Goal: Find specific page/section: Find specific page/section

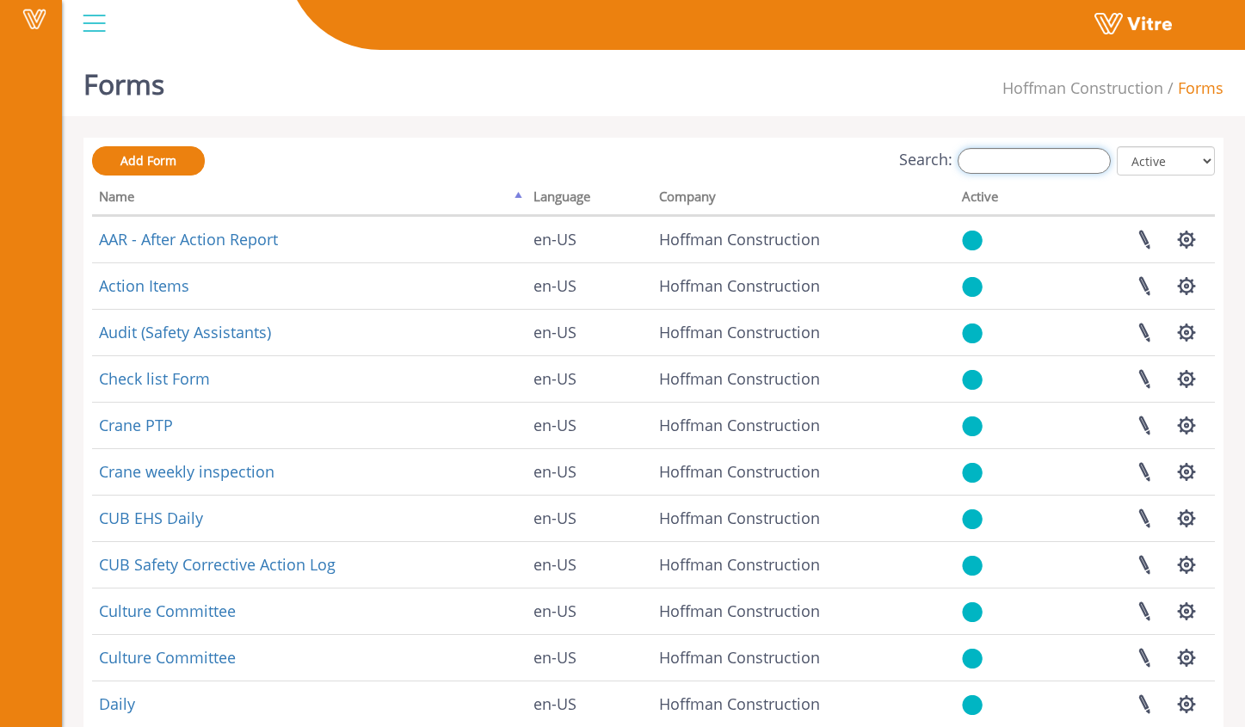
click at [1011, 165] on input "Search:" at bounding box center [1033, 161] width 153 height 26
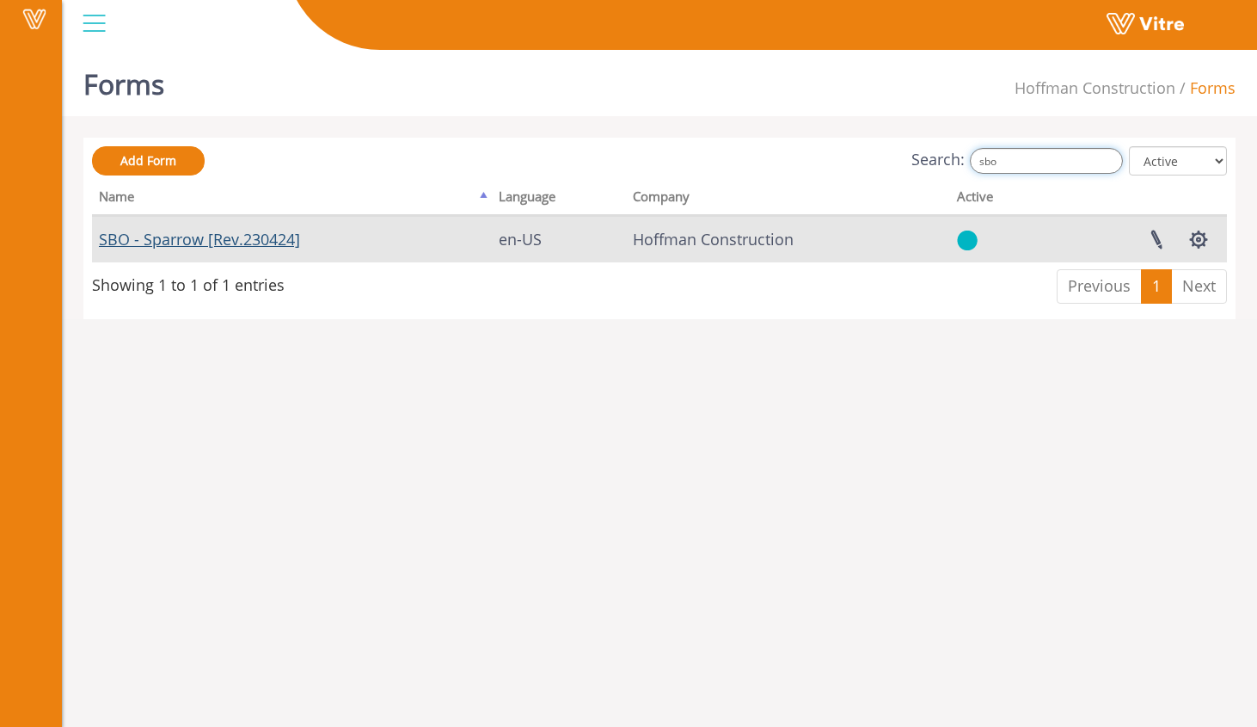
type input "sbo"
click at [277, 237] on link "SBO - Sparrow [Rev.230424]" at bounding box center [199, 239] width 201 height 21
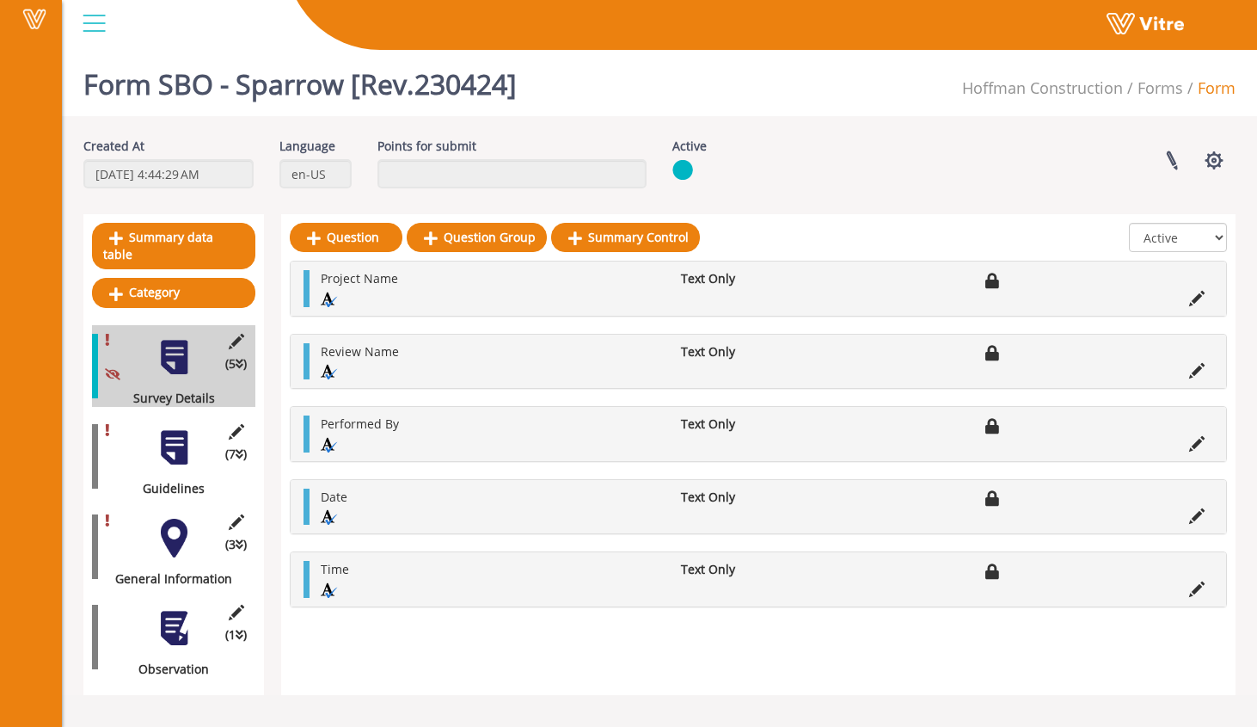
click at [175, 434] on div at bounding box center [174, 447] width 39 height 39
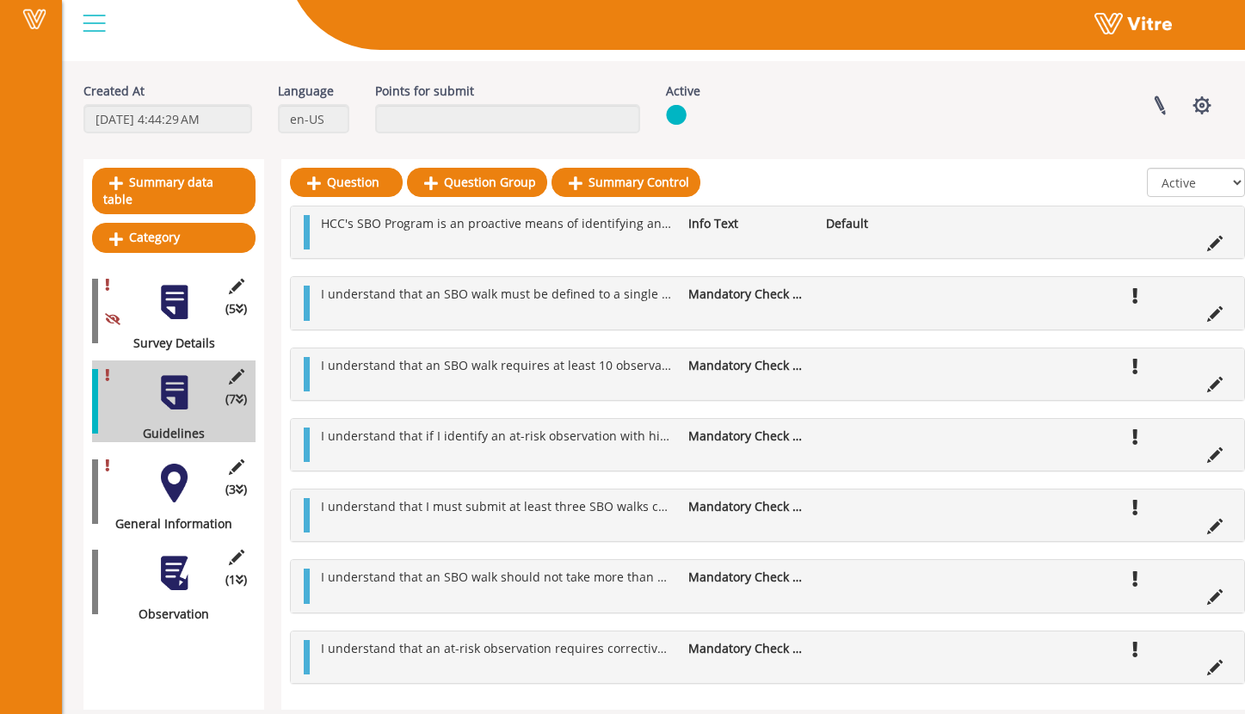
scroll to position [75, 0]
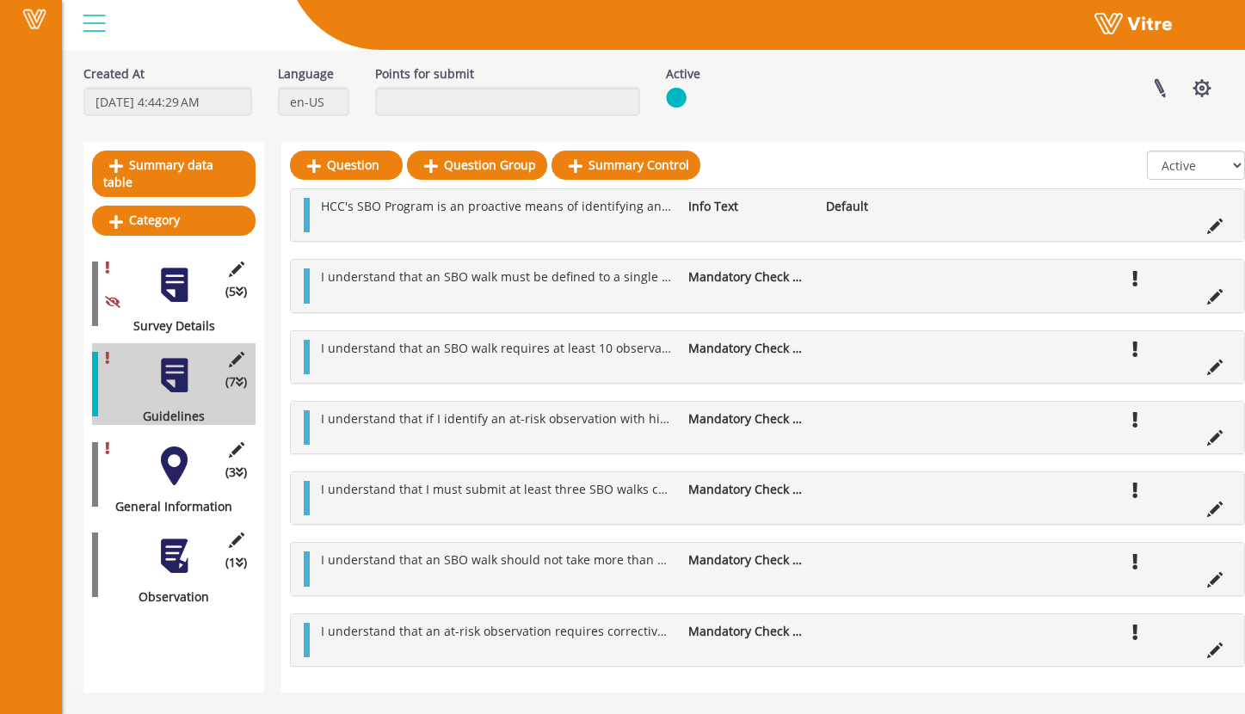
click at [178, 447] on div at bounding box center [174, 465] width 39 height 39
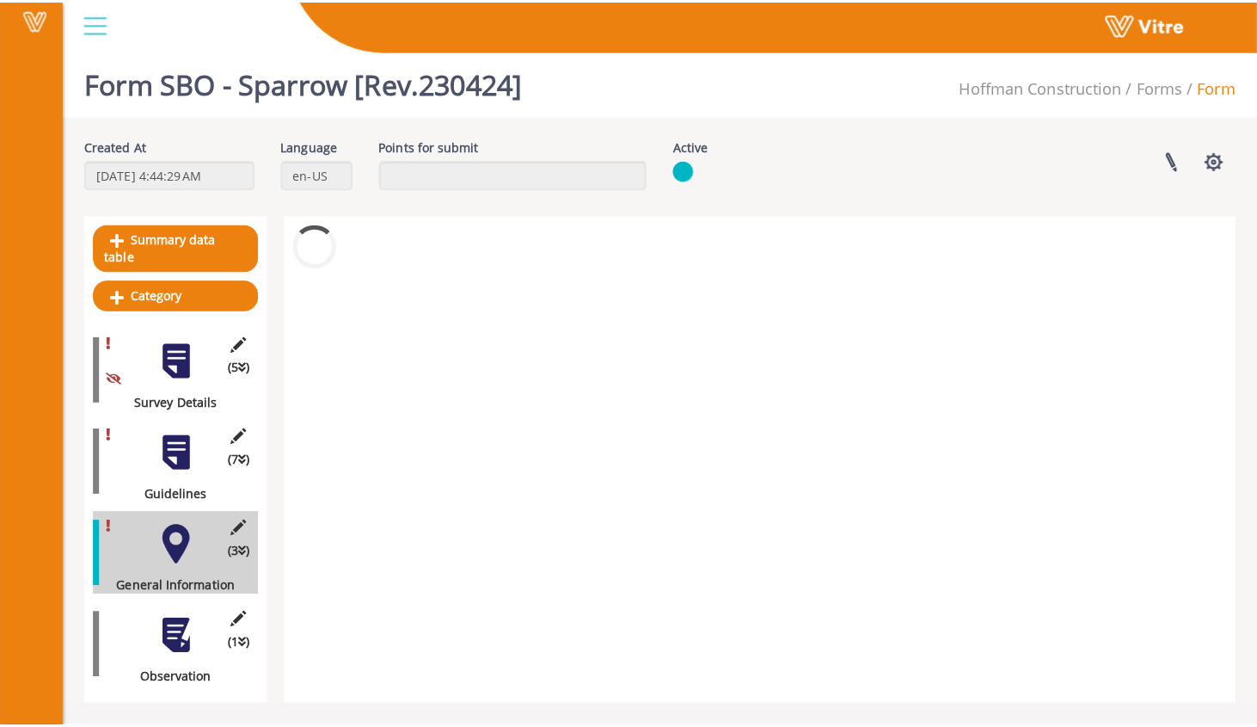
scroll to position [0, 0]
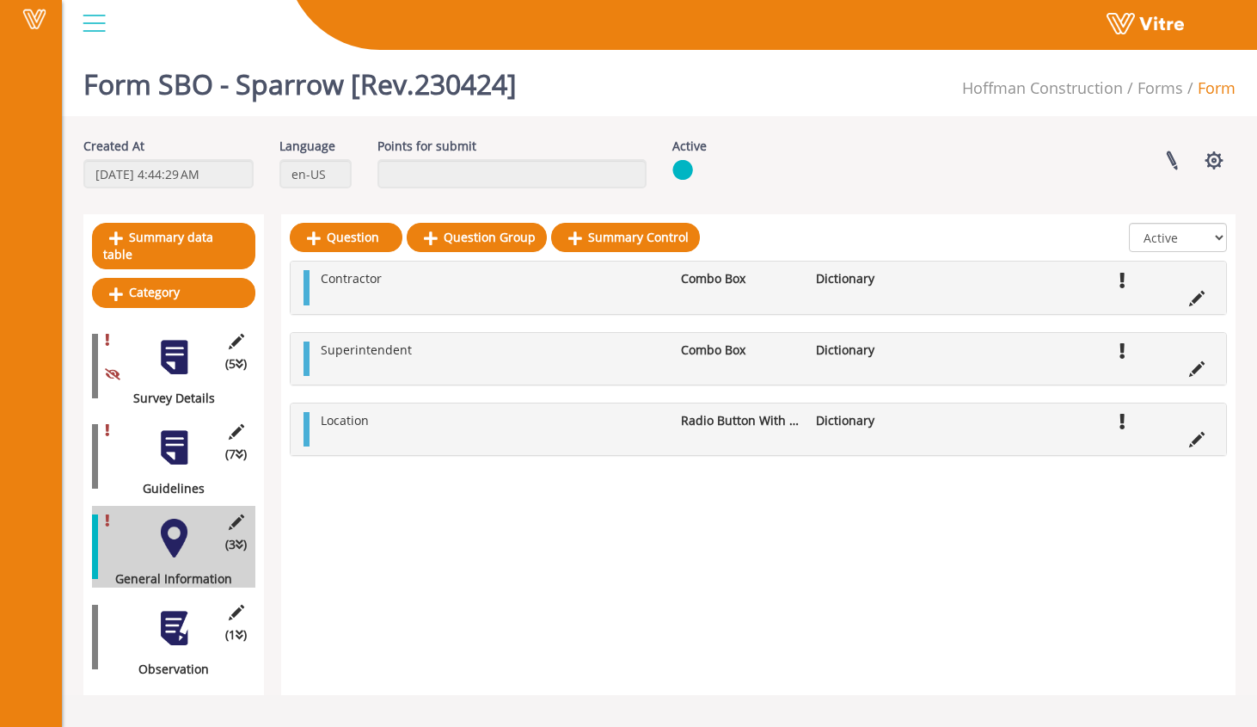
click at [166, 612] on div at bounding box center [174, 628] width 39 height 39
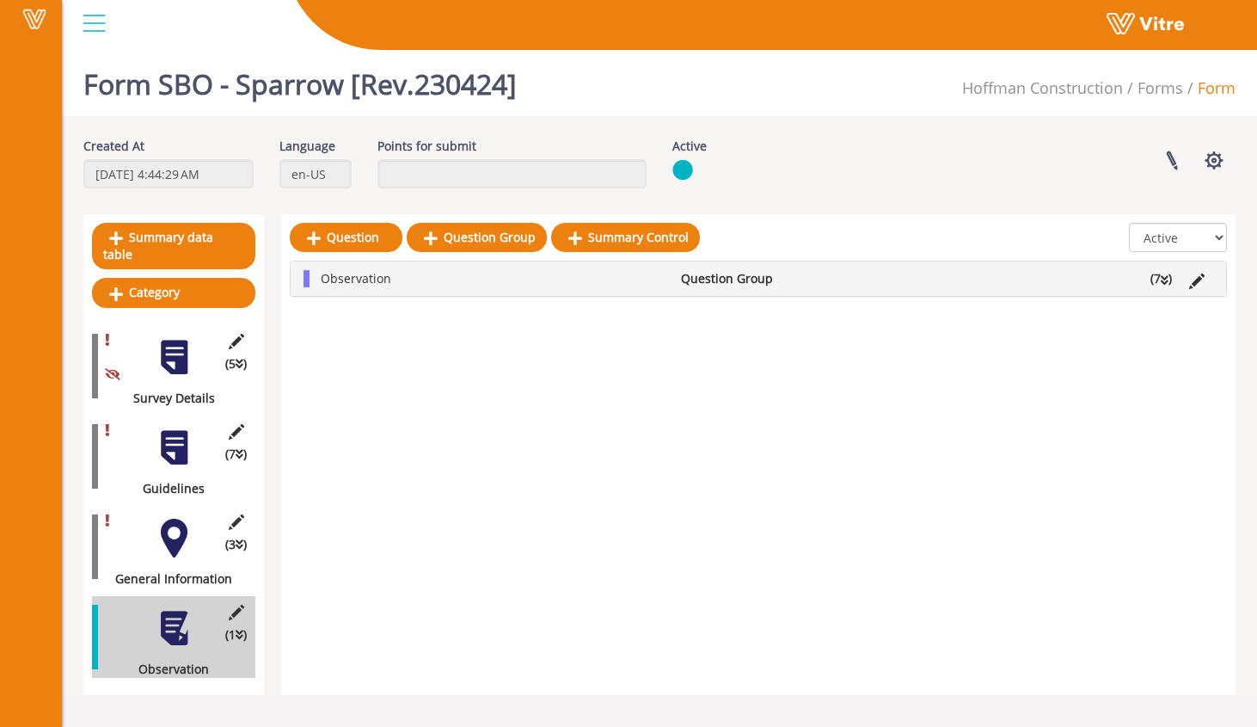
click at [160, 520] on div at bounding box center [174, 538] width 39 height 39
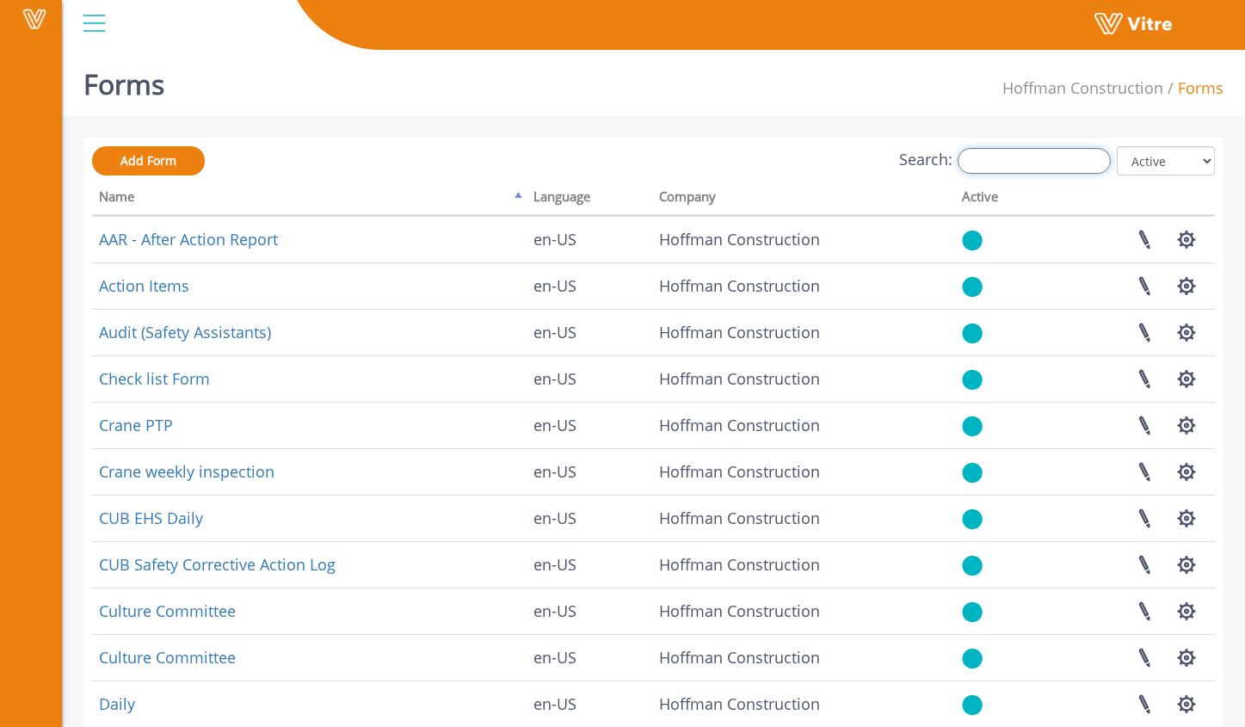
click at [990, 167] on input "Search:" at bounding box center [1033, 161] width 153 height 26
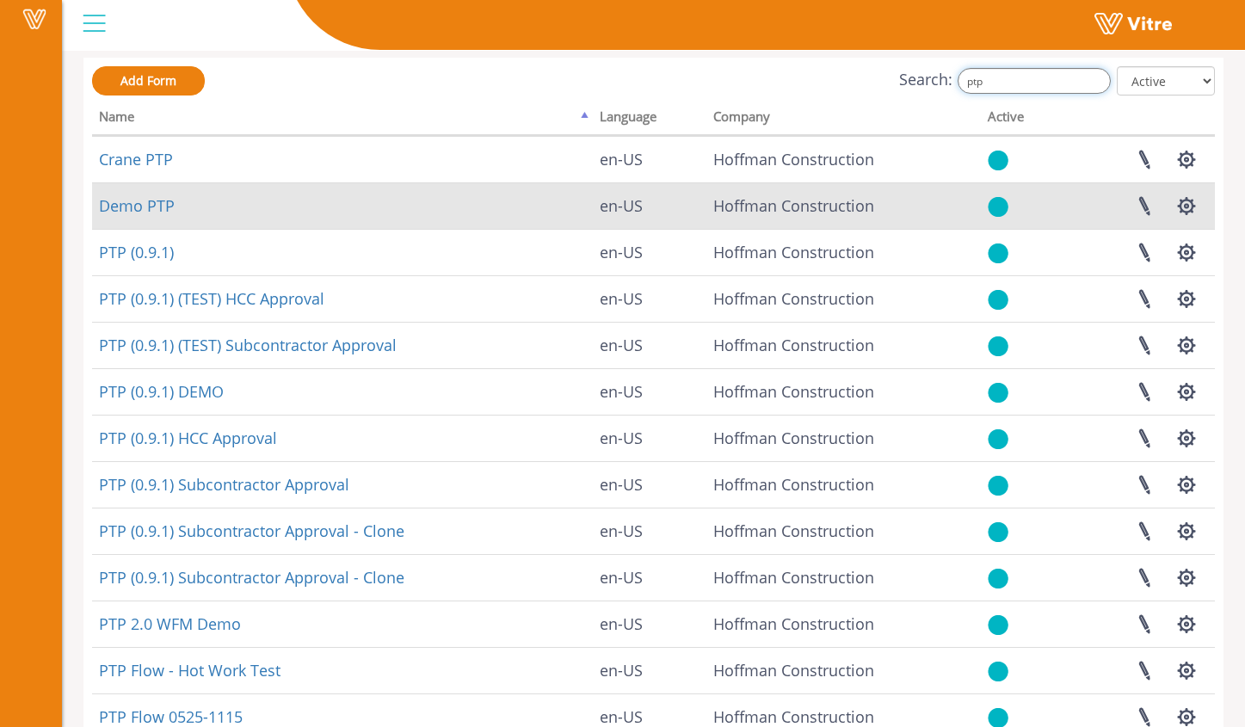
scroll to position [82, 0]
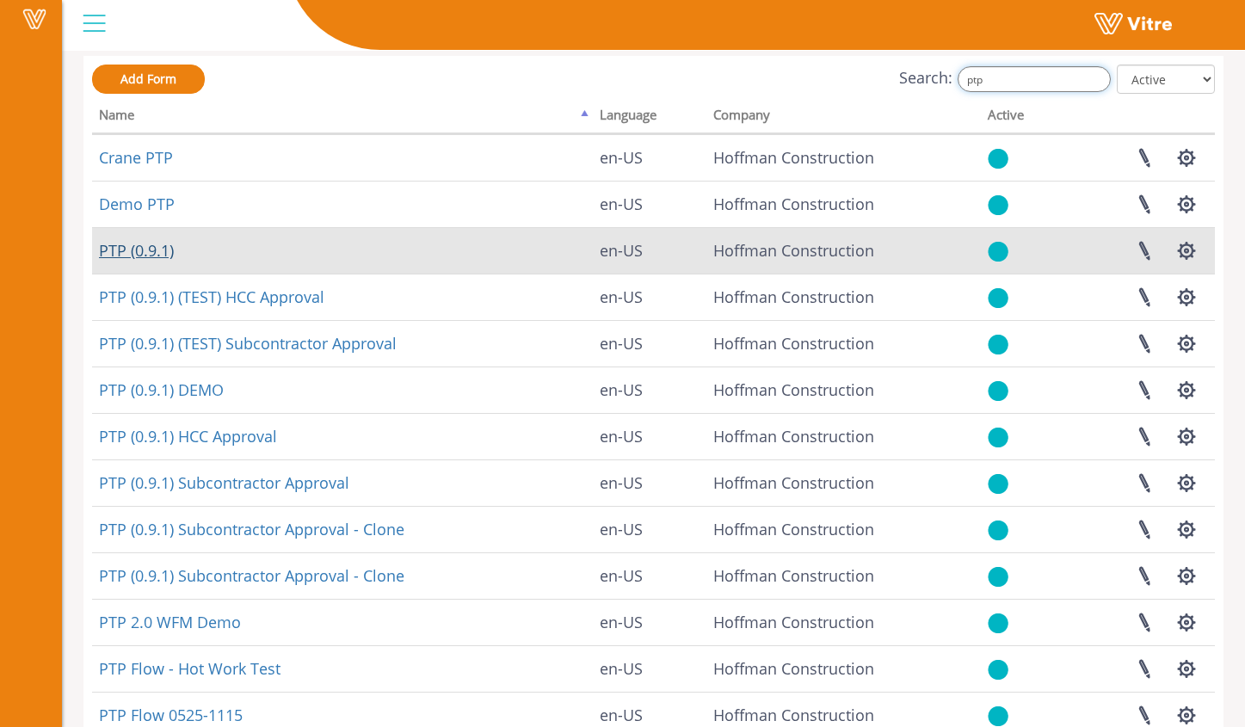
type input "ptp"
click at [141, 251] on link "PTP (0.9.1)" at bounding box center [136, 250] width 75 height 21
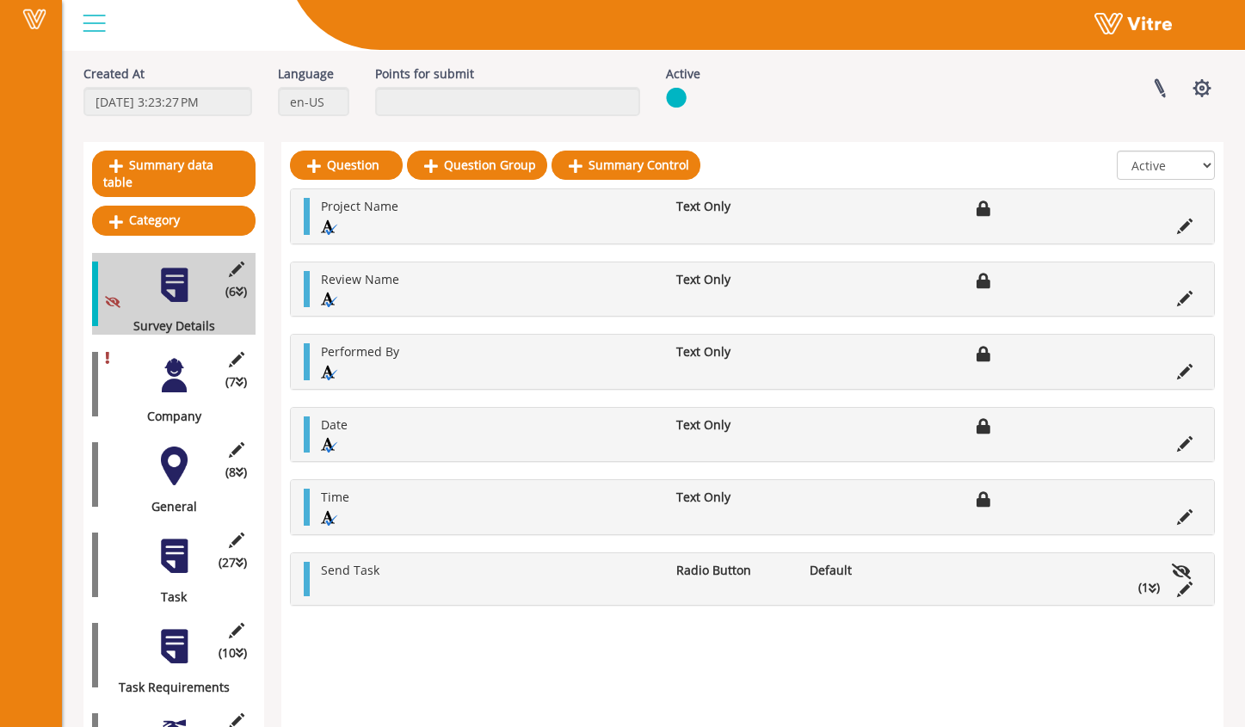
scroll to position [82, 0]
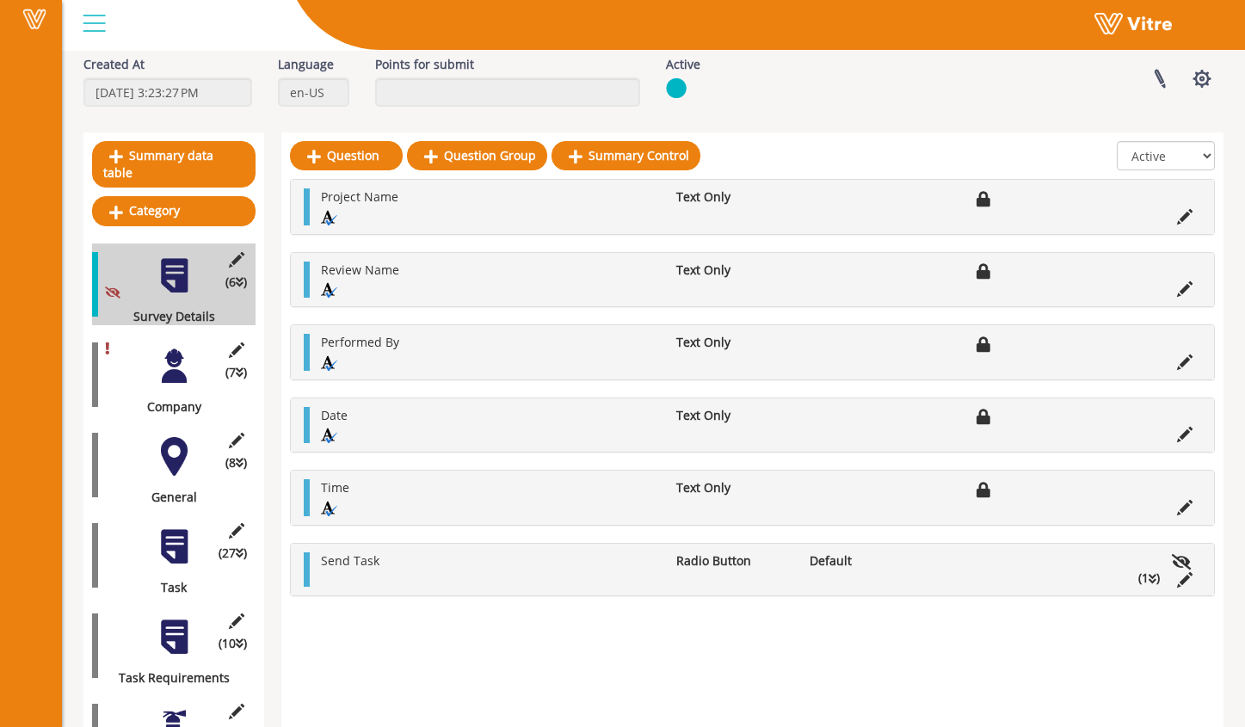
click at [174, 358] on div at bounding box center [174, 366] width 39 height 39
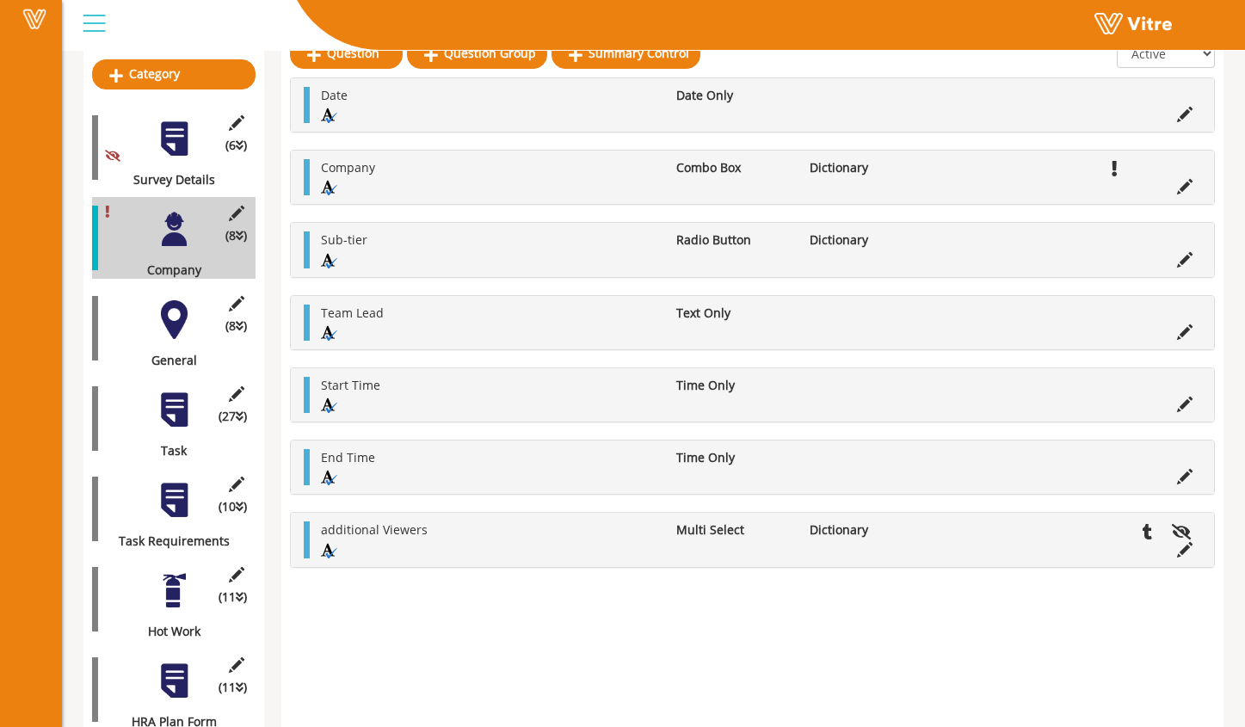
scroll to position [249, 0]
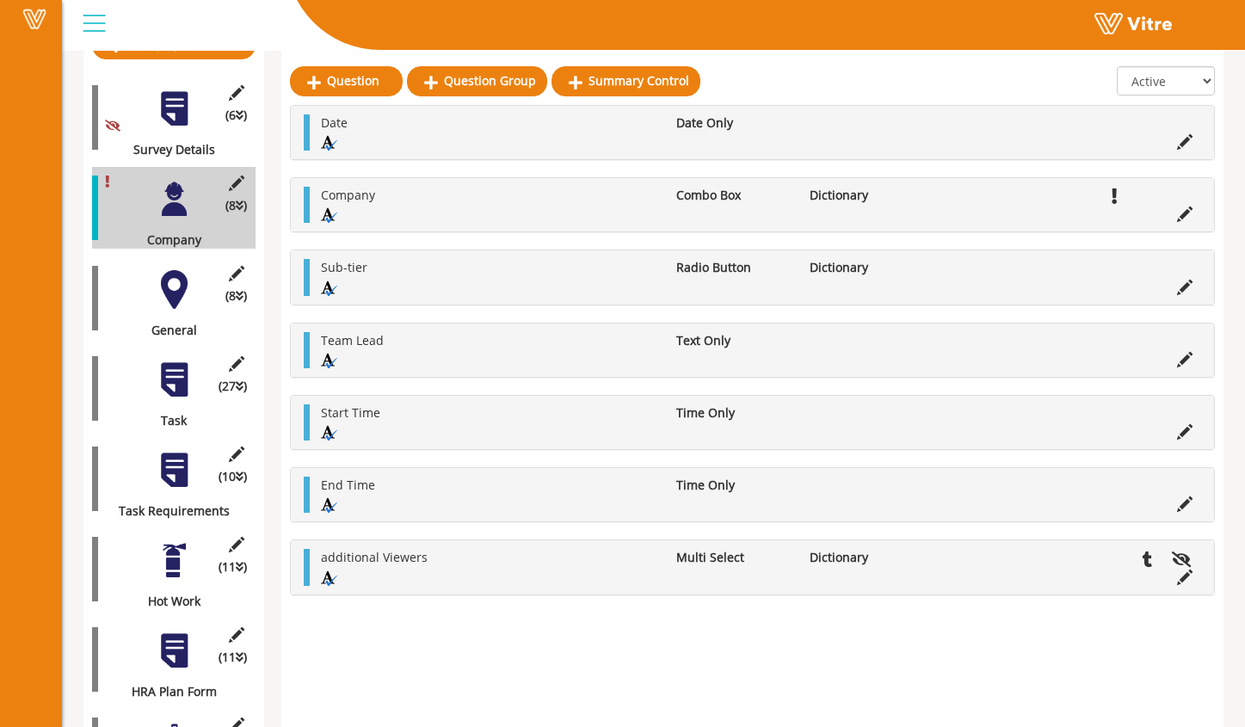
click at [178, 281] on div at bounding box center [174, 289] width 39 height 39
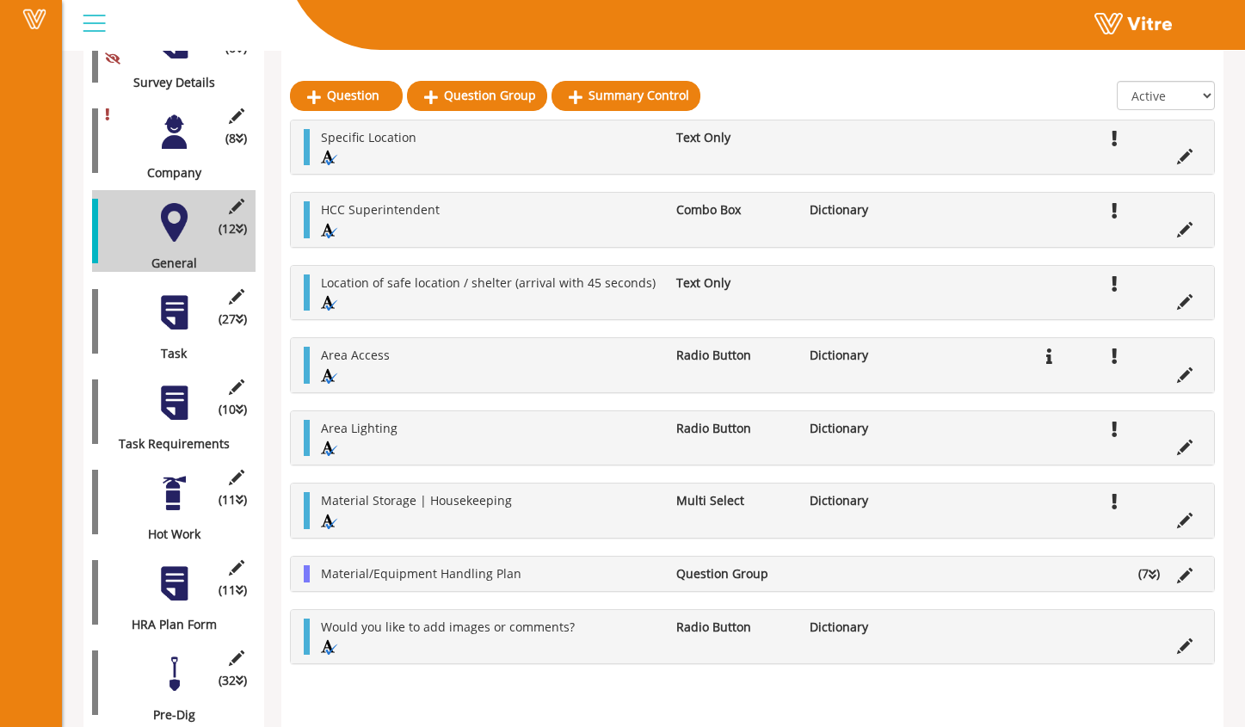
scroll to position [331, 0]
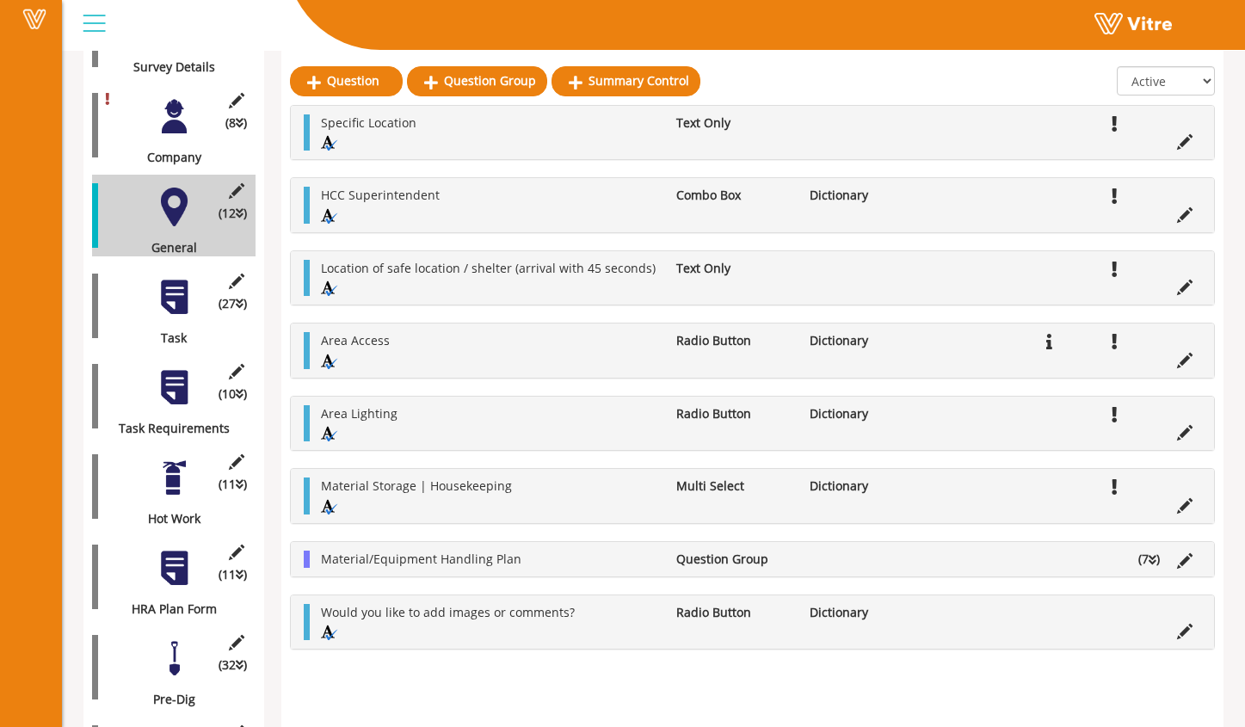
click at [169, 297] on div at bounding box center [174, 297] width 39 height 39
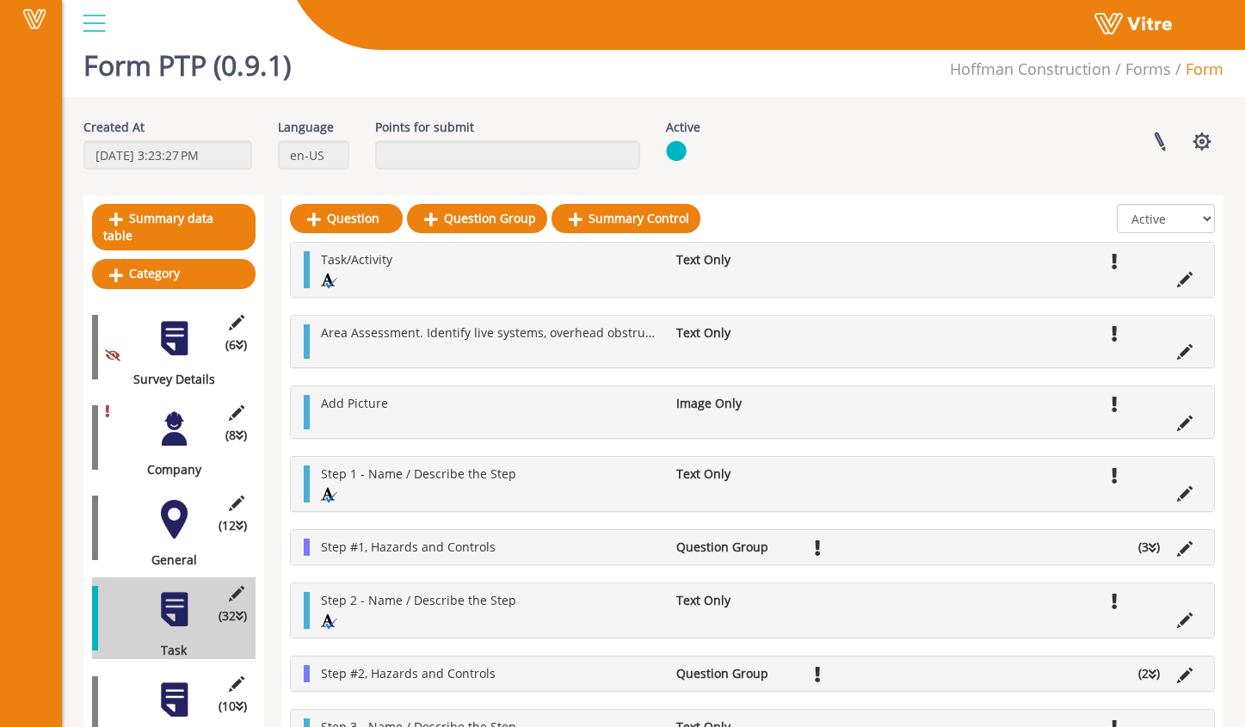
scroll to position [0, 0]
